Goal: Information Seeking & Learning: Find contact information

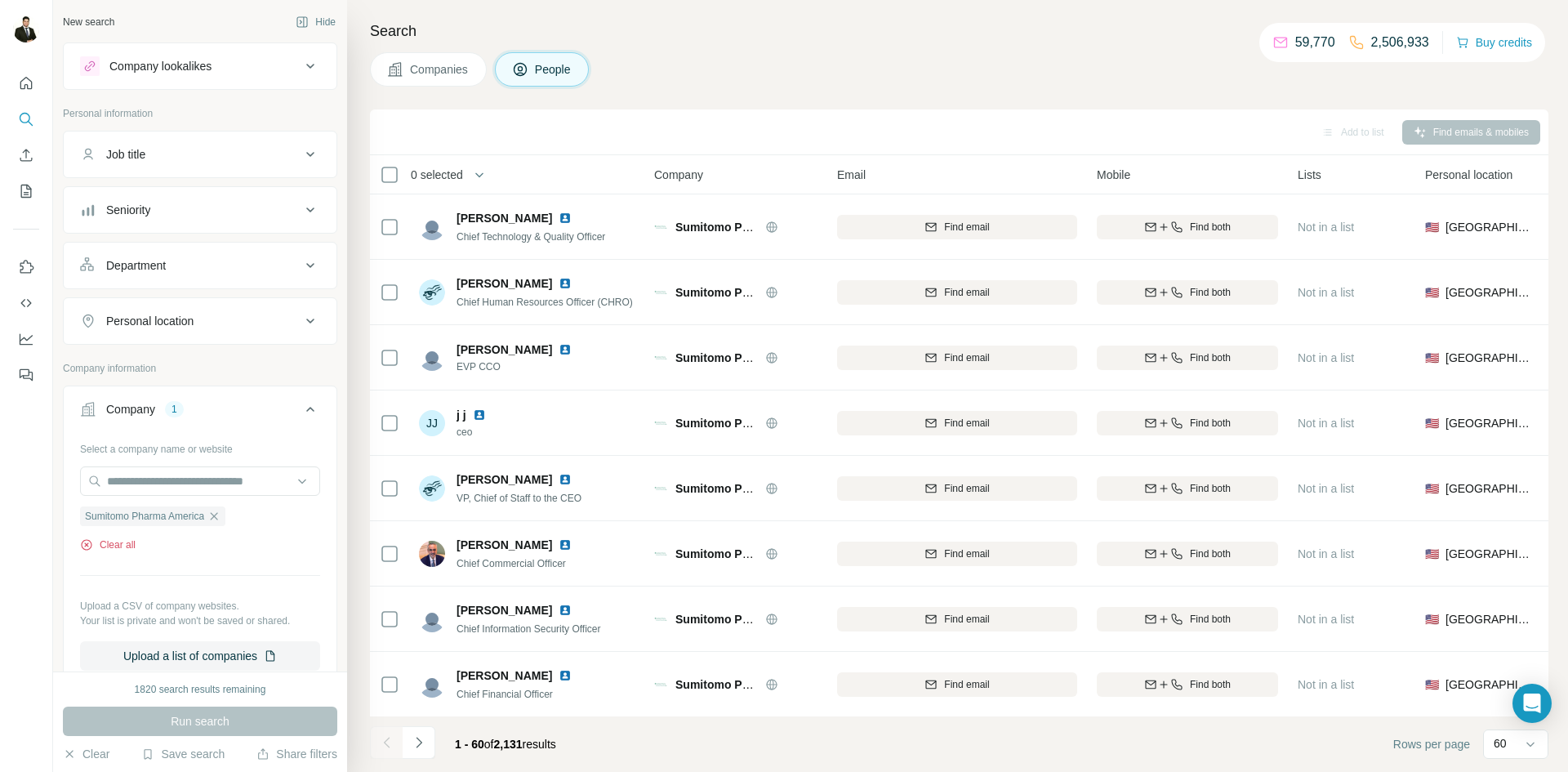
click at [117, 546] on button "Clear all" at bounding box center [108, 546] width 56 height 15
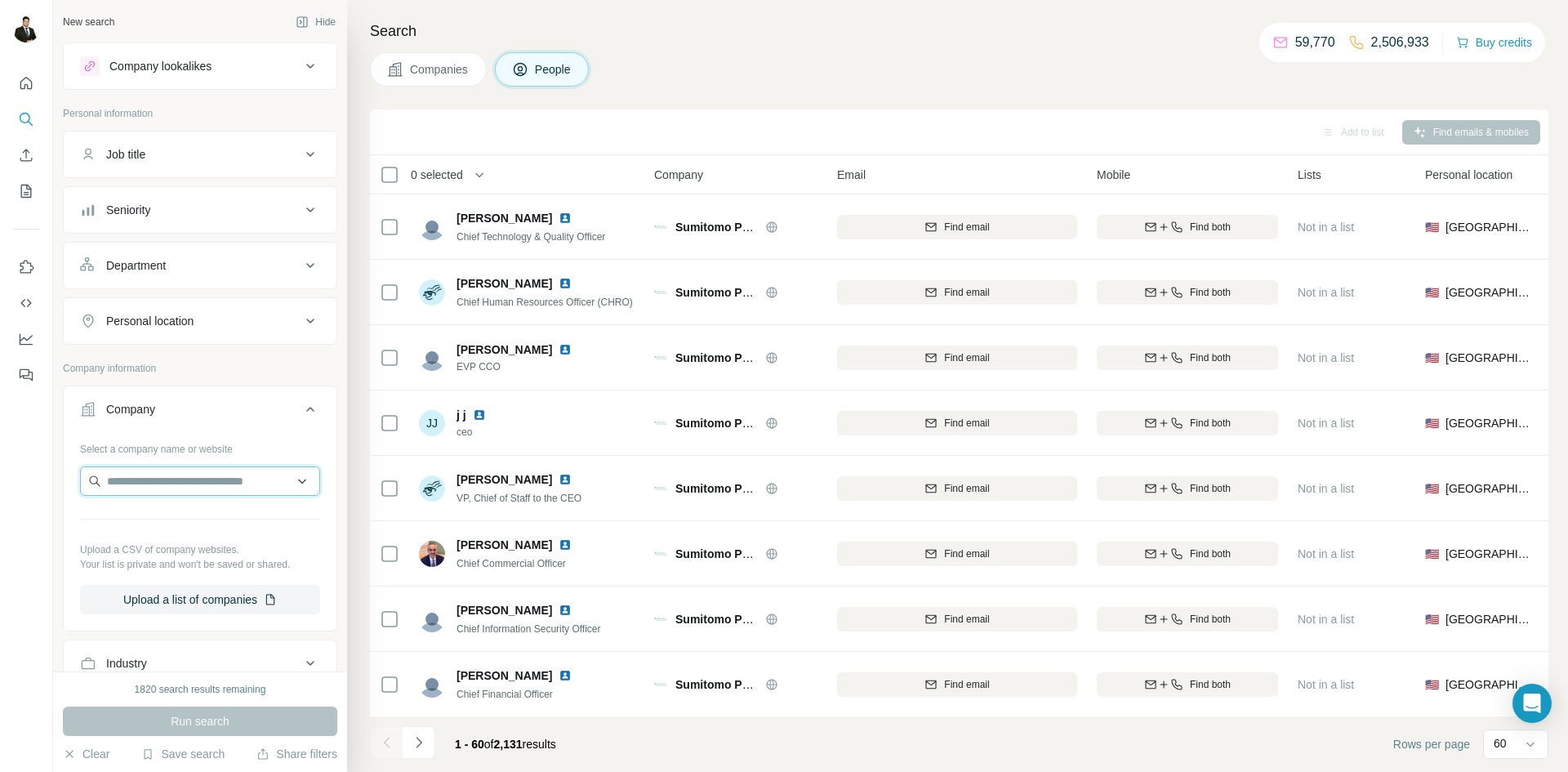
click at [145, 493] on input "text" at bounding box center [201, 480] width 241 height 29
type input "**********"
click at [193, 525] on div "Anima [DOMAIN_NAME]" at bounding box center [200, 525] width 232 height 45
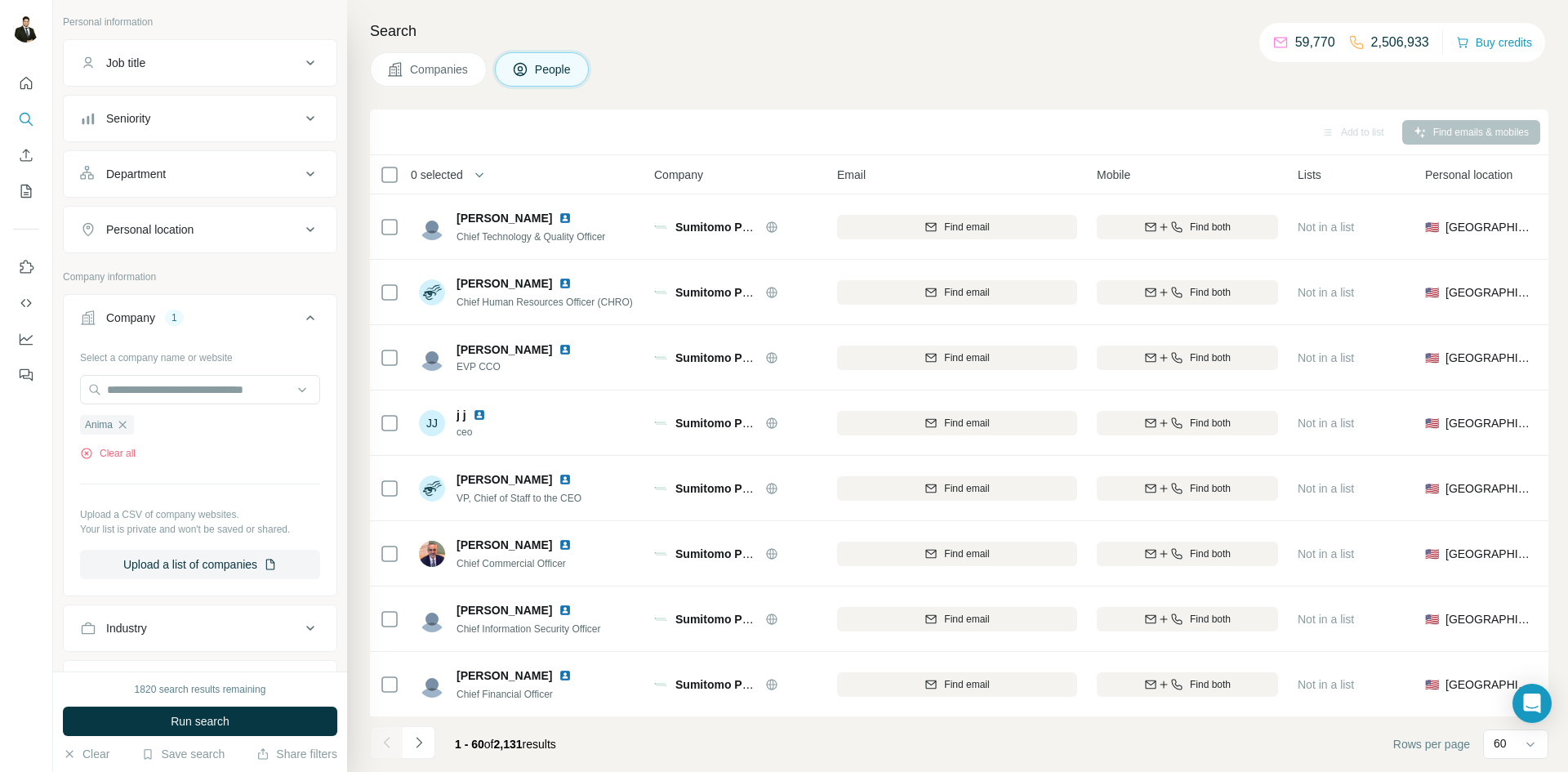
scroll to position [94, 0]
click at [217, 727] on span "Run search" at bounding box center [200, 721] width 59 height 16
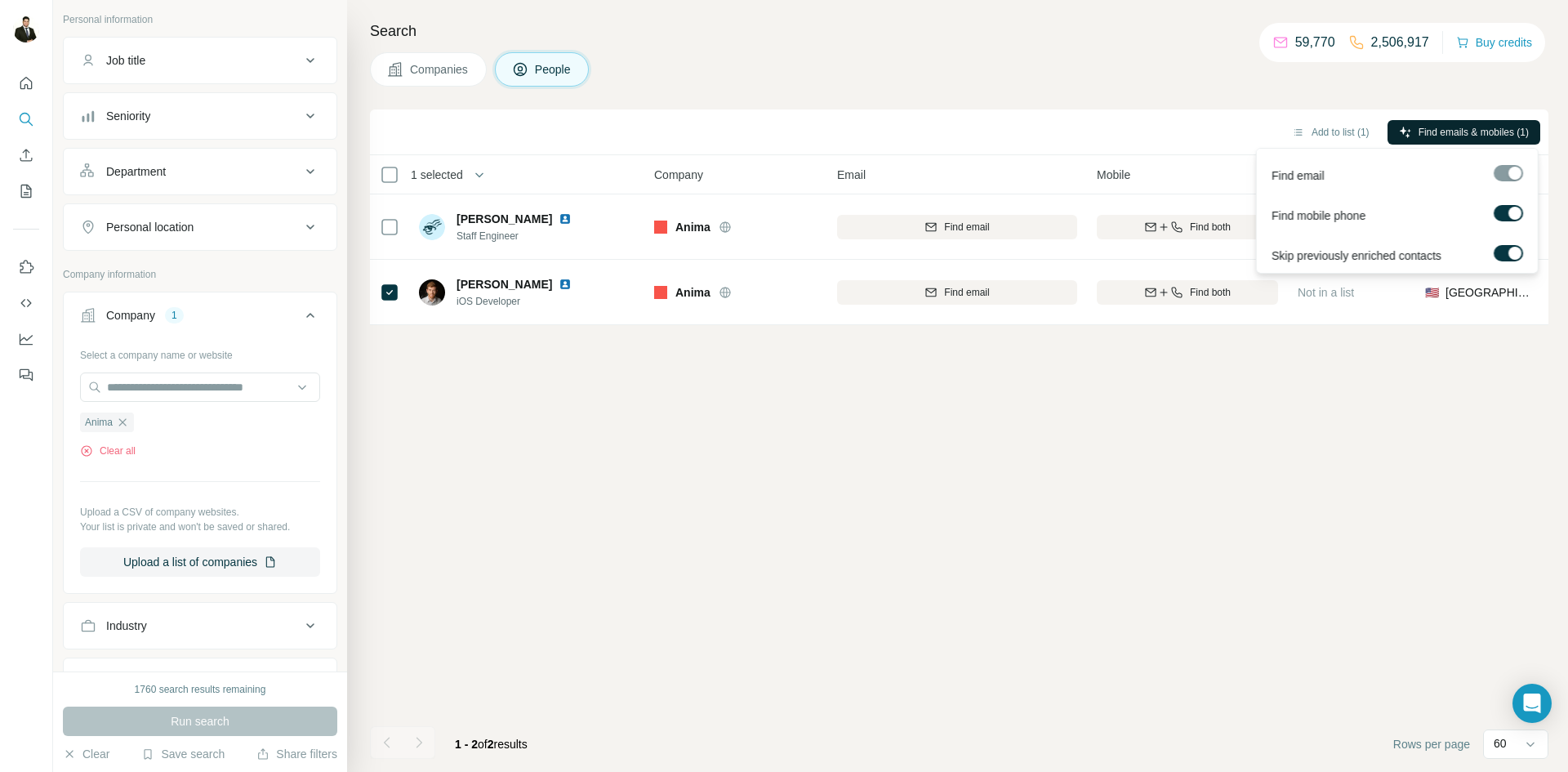
click at [1434, 127] on span "Find emails & mobiles (1)" at bounding box center [1473, 133] width 110 height 15
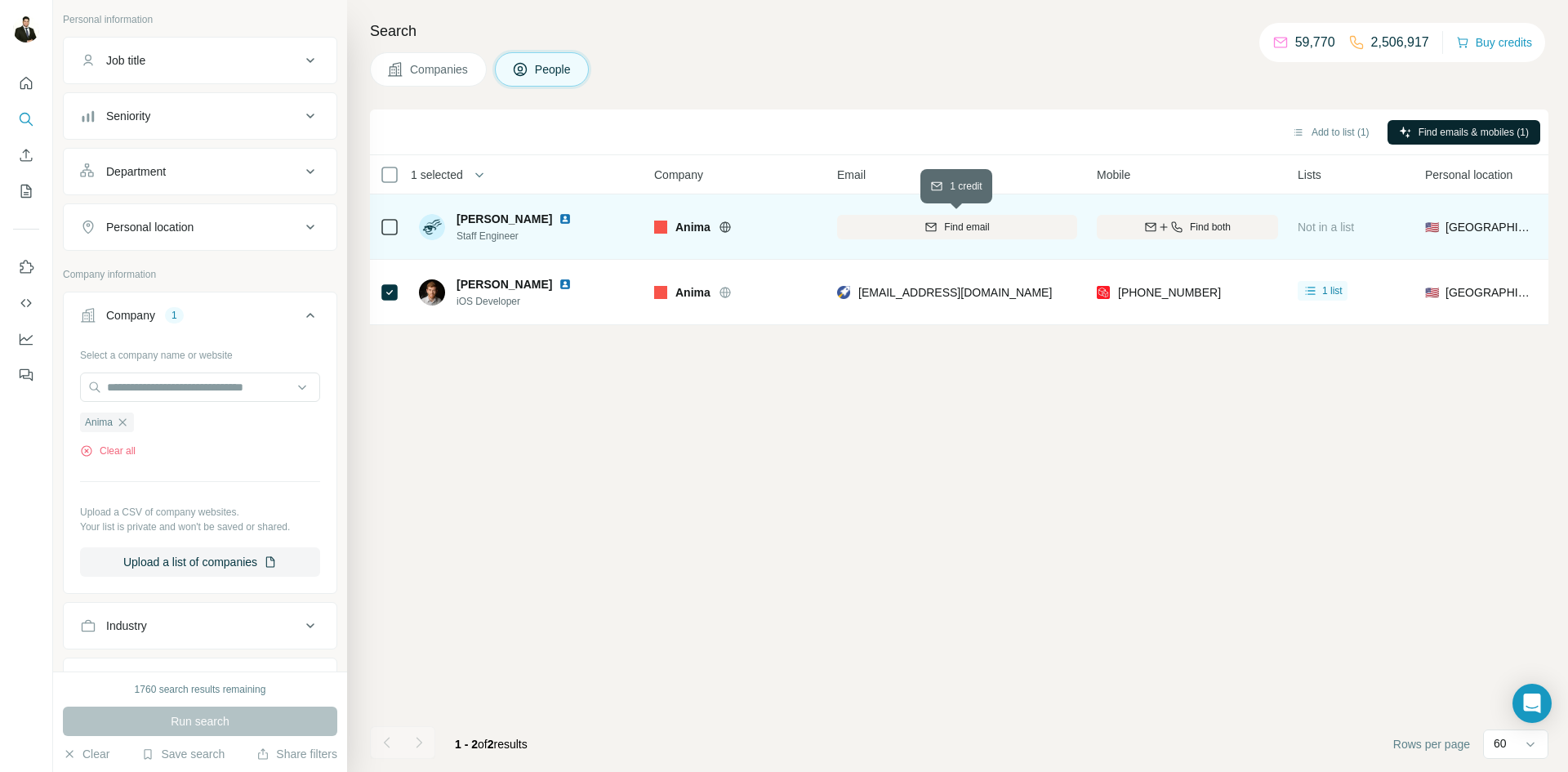
click at [983, 226] on span "Find email" at bounding box center [966, 227] width 45 height 15
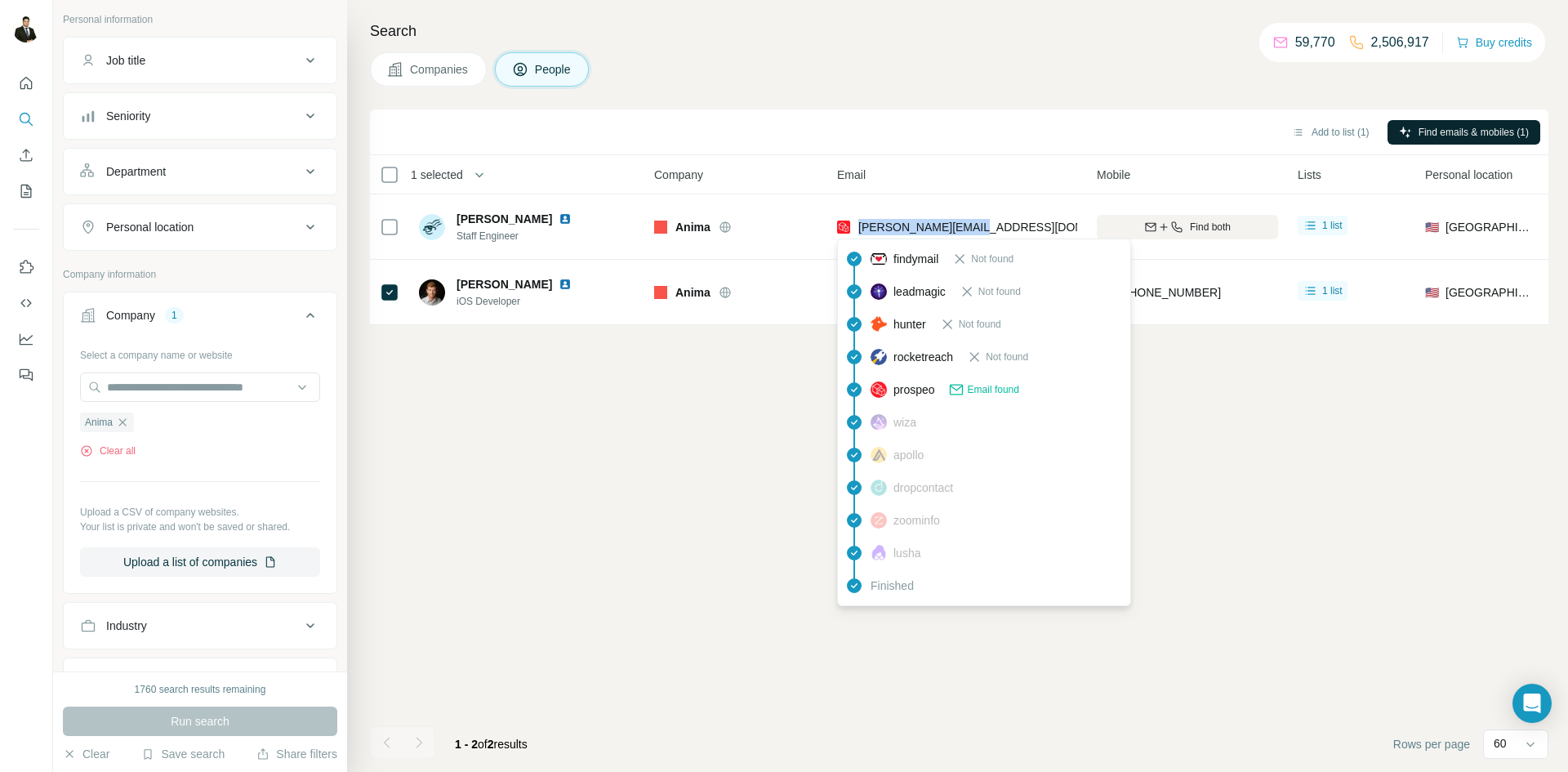
drag, startPoint x: 1005, startPoint y: 233, endPoint x: 860, endPoint y: 237, distance: 145.1
click at [860, 237] on body "New search Hide Company lookalikes Personal information Job title Seniority Dep…" at bounding box center [784, 447] width 1568 height 894
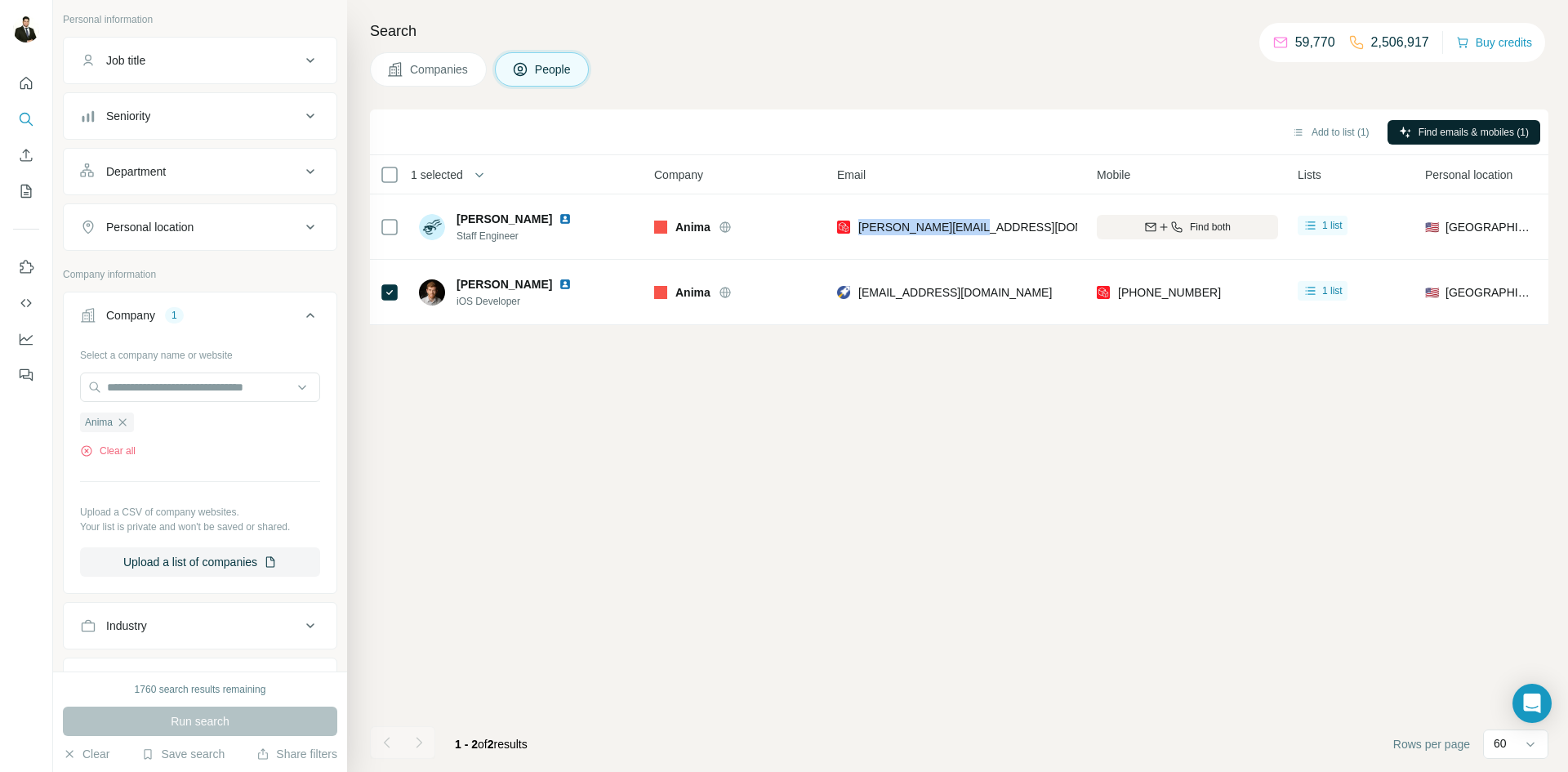
copy span "[PERSON_NAME][EMAIL_ADDRESS][DOMAIN_NAME]"
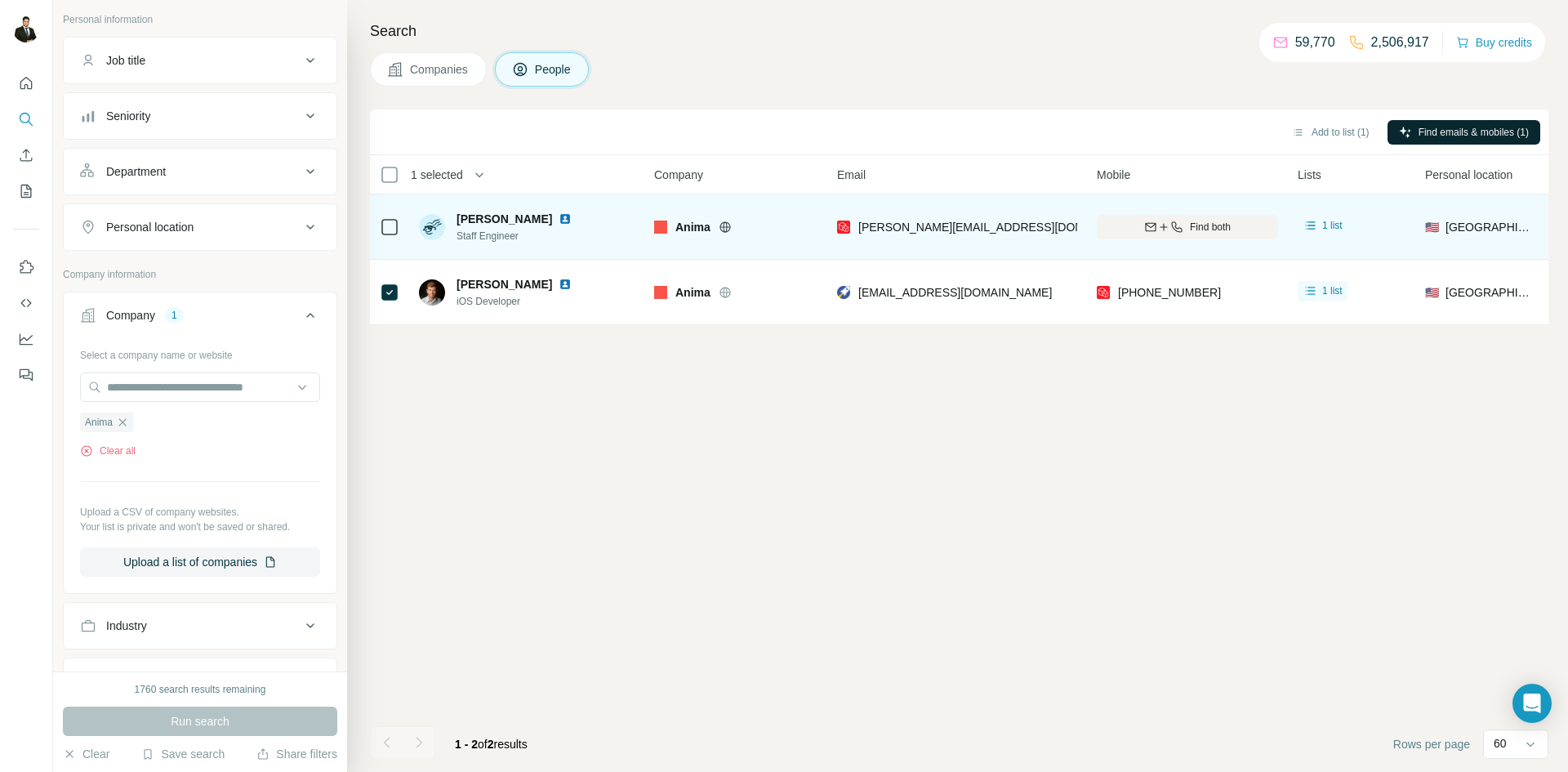
click at [726, 229] on icon at bounding box center [725, 227] width 13 height 13
